Goal: Find specific page/section: Find specific page/section

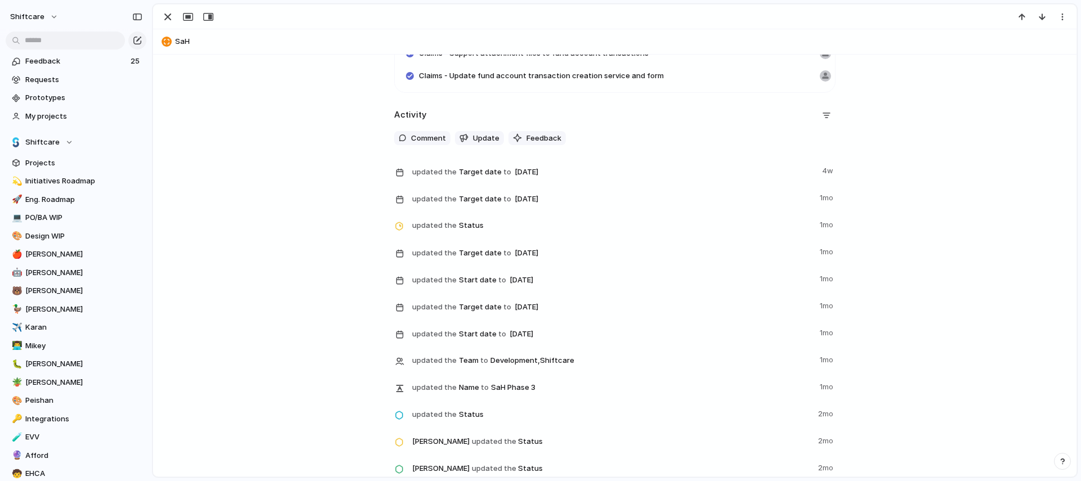
scroll to position [934, 0]
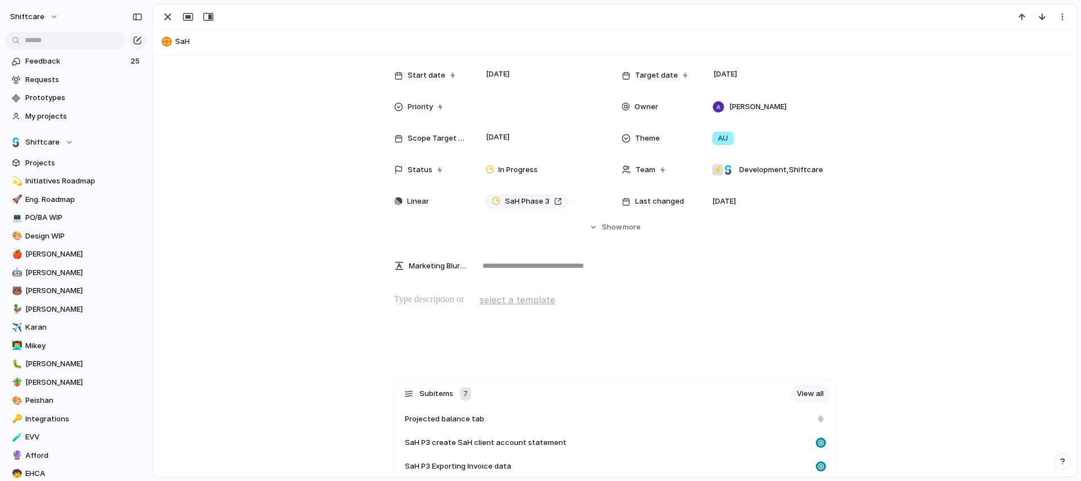
scroll to position [0, 0]
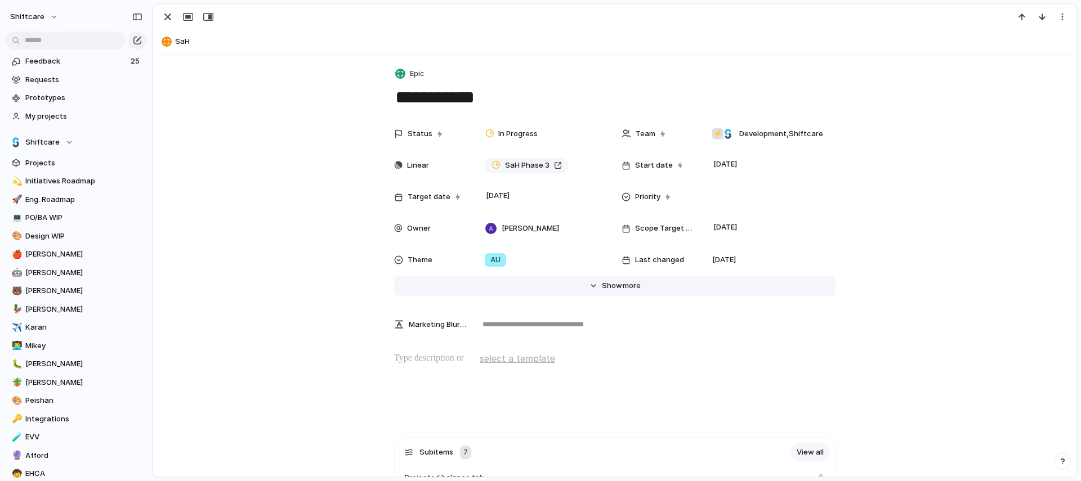
click at [588, 284] on button "Hide Show more" at bounding box center [614, 286] width 441 height 20
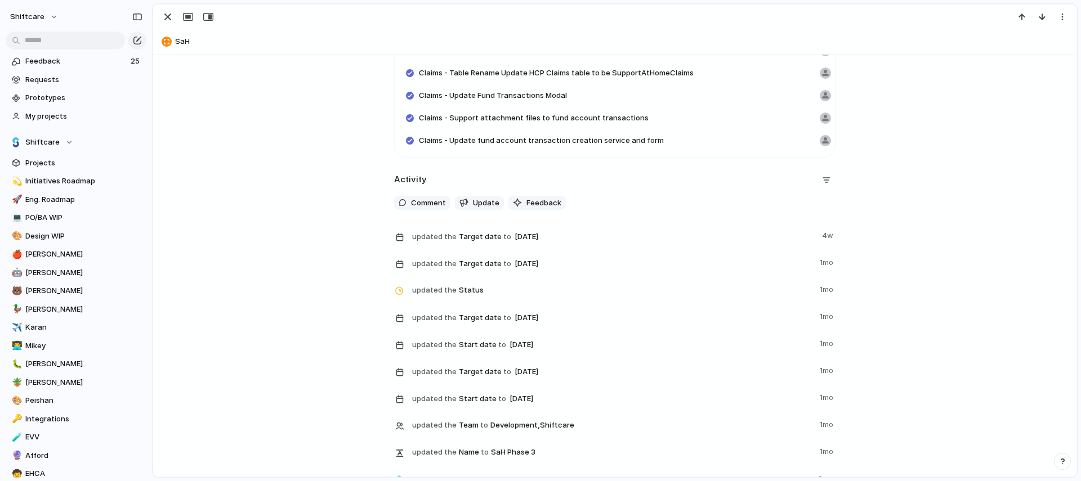
scroll to position [1265, 0]
